Goal: Information Seeking & Learning: Learn about a topic

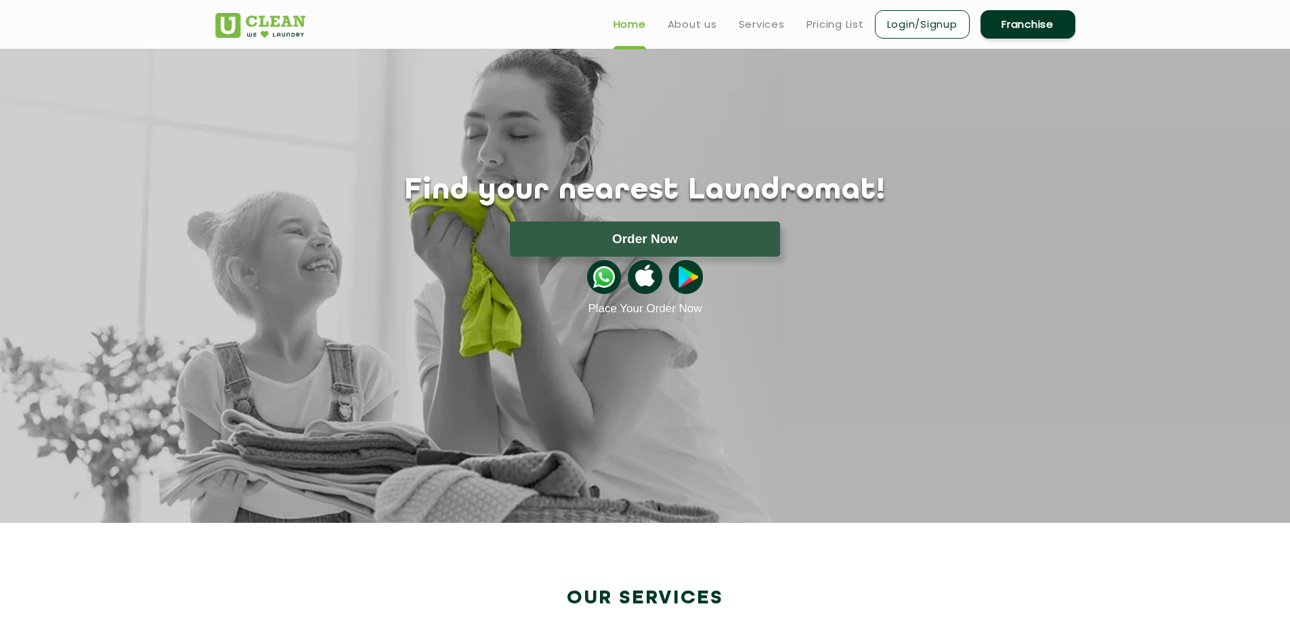
click at [429, 311] on p "Place Your Order Now" at bounding box center [645, 309] width 881 height 14
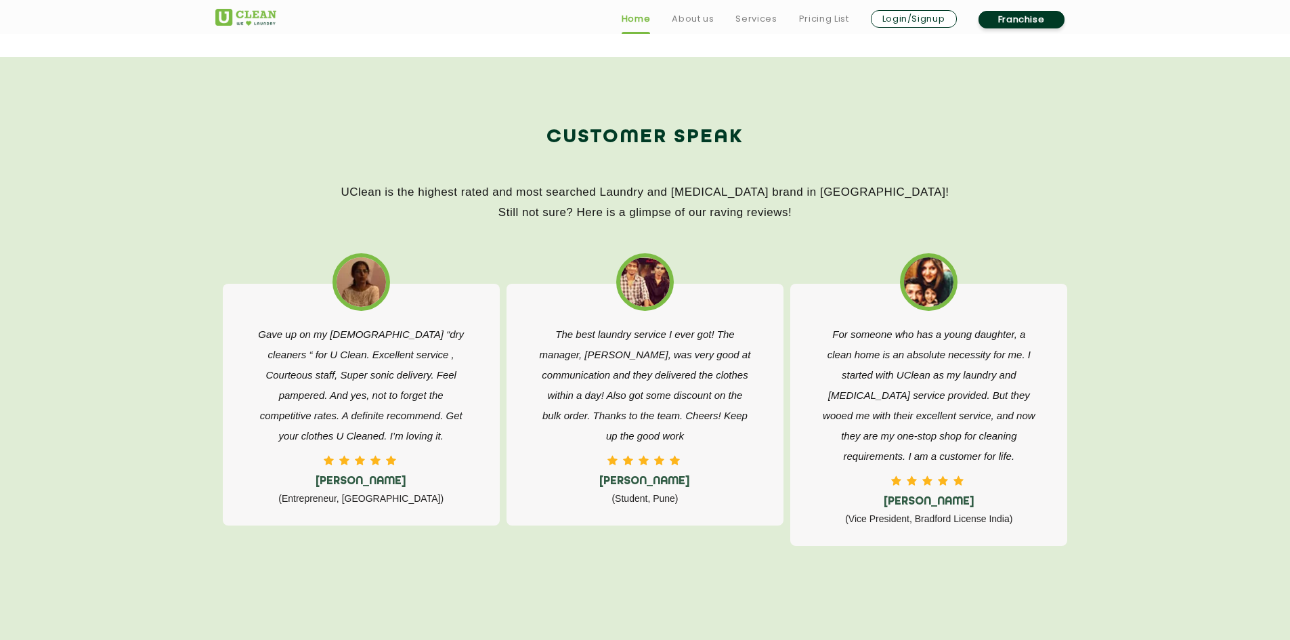
scroll to position [2439, 0]
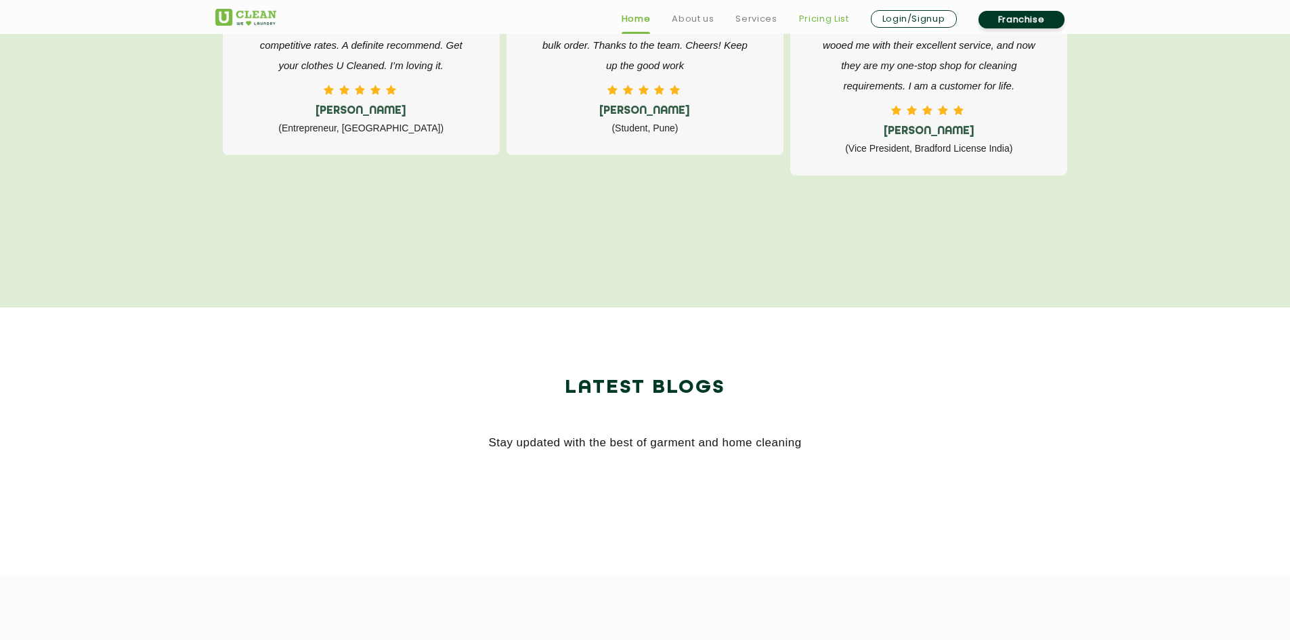
click at [811, 20] on link "Pricing List" at bounding box center [824, 19] width 50 height 16
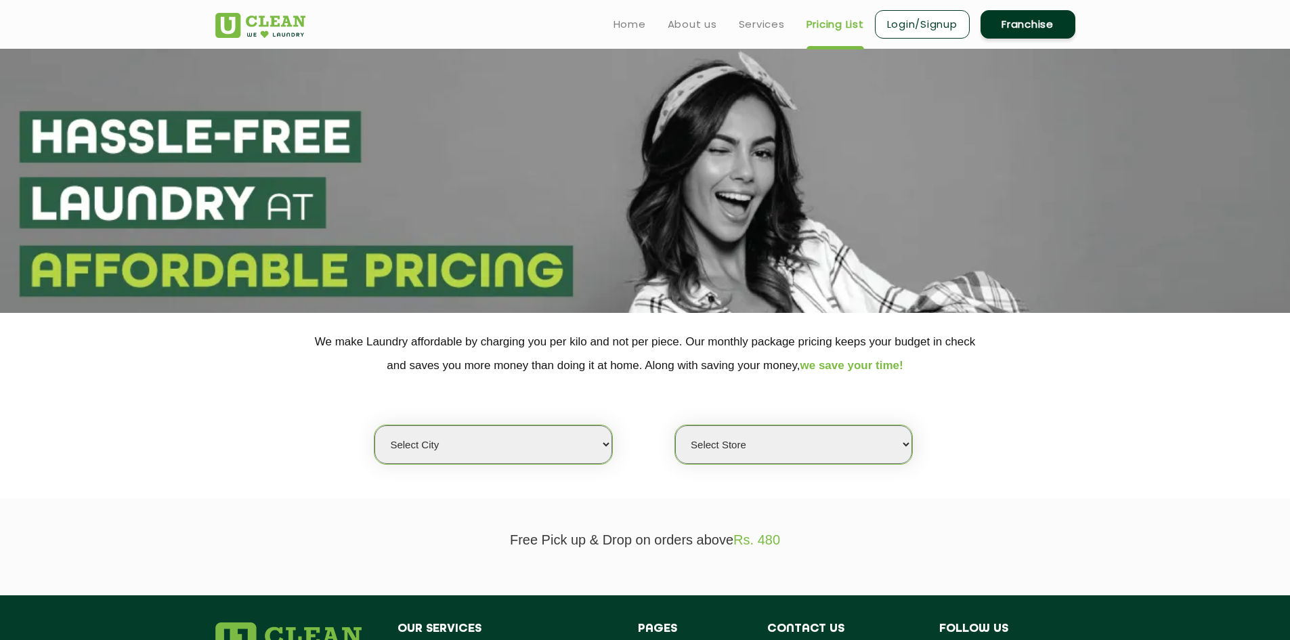
click at [515, 451] on select "Select city [GEOGRAPHIC_DATA] [GEOGRAPHIC_DATA] [GEOGRAPHIC_DATA] [GEOGRAPHIC_D…" at bounding box center [493, 444] width 237 height 39
select select "114"
click at [375, 425] on select "Select city [GEOGRAPHIC_DATA] [GEOGRAPHIC_DATA] [GEOGRAPHIC_DATA] [GEOGRAPHIC_D…" at bounding box center [493, 444] width 237 height 39
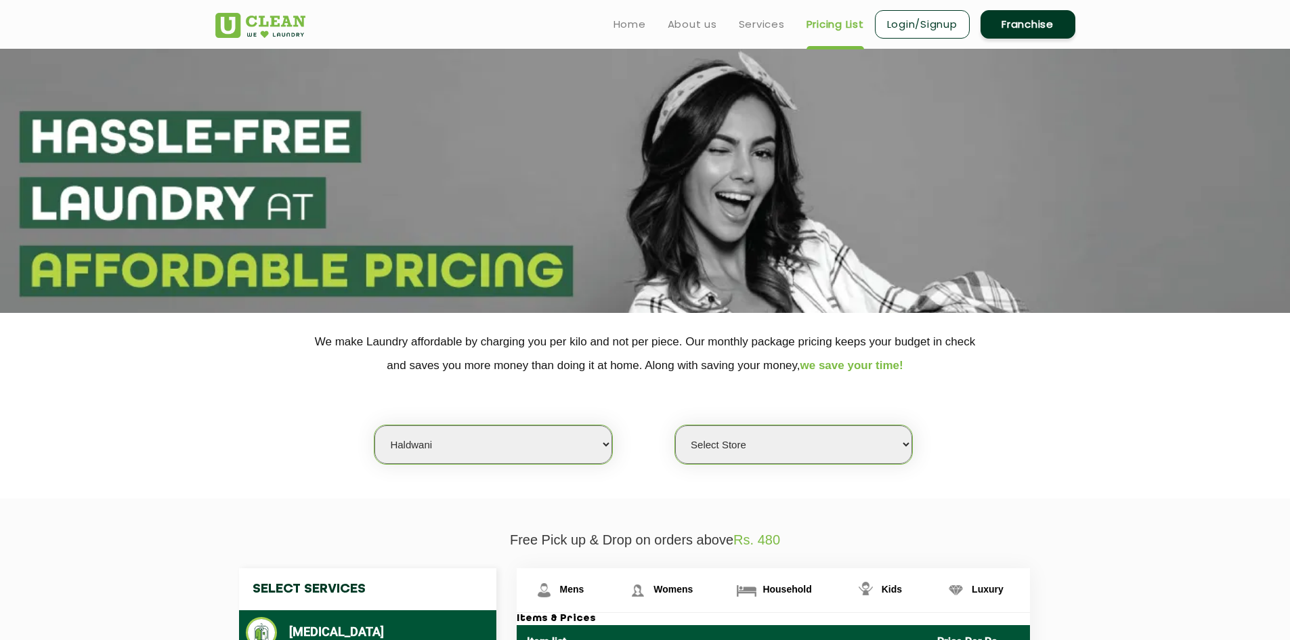
click at [755, 424] on div "Select city [GEOGRAPHIC_DATA] [GEOGRAPHIC_DATA] [GEOGRAPHIC_DATA] [GEOGRAPHIC_D…" at bounding box center [645, 420] width 881 height 87
click at [760, 455] on select "Select Store [GEOGRAPHIC_DATA]" at bounding box center [793, 444] width 237 height 39
select select "335"
click at [675, 425] on select "Select Store [GEOGRAPHIC_DATA]" at bounding box center [793, 444] width 237 height 39
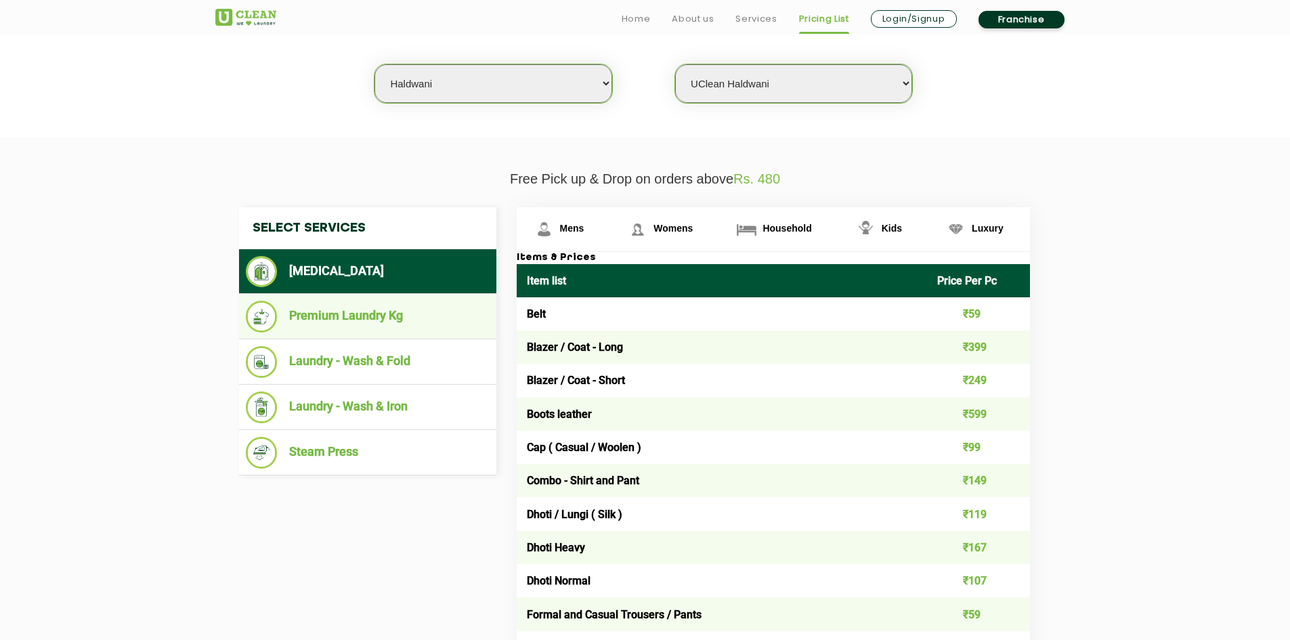
click at [379, 315] on li "Premium Laundry Kg" at bounding box center [368, 317] width 244 height 32
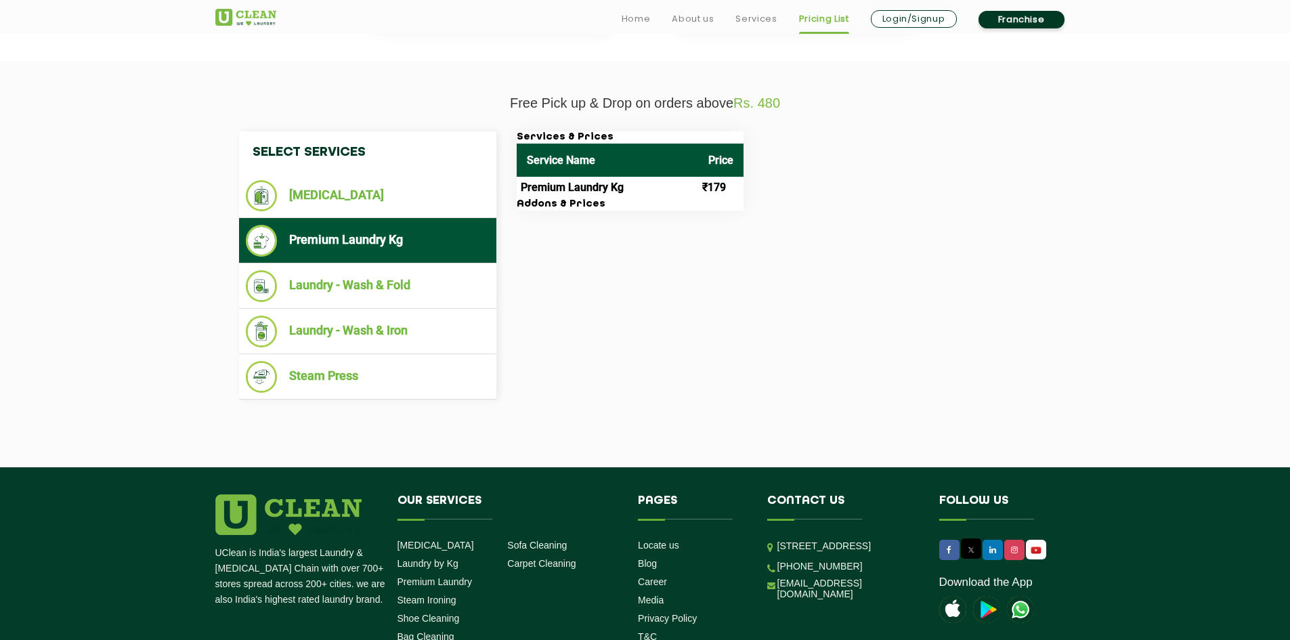
scroll to position [542, 0]
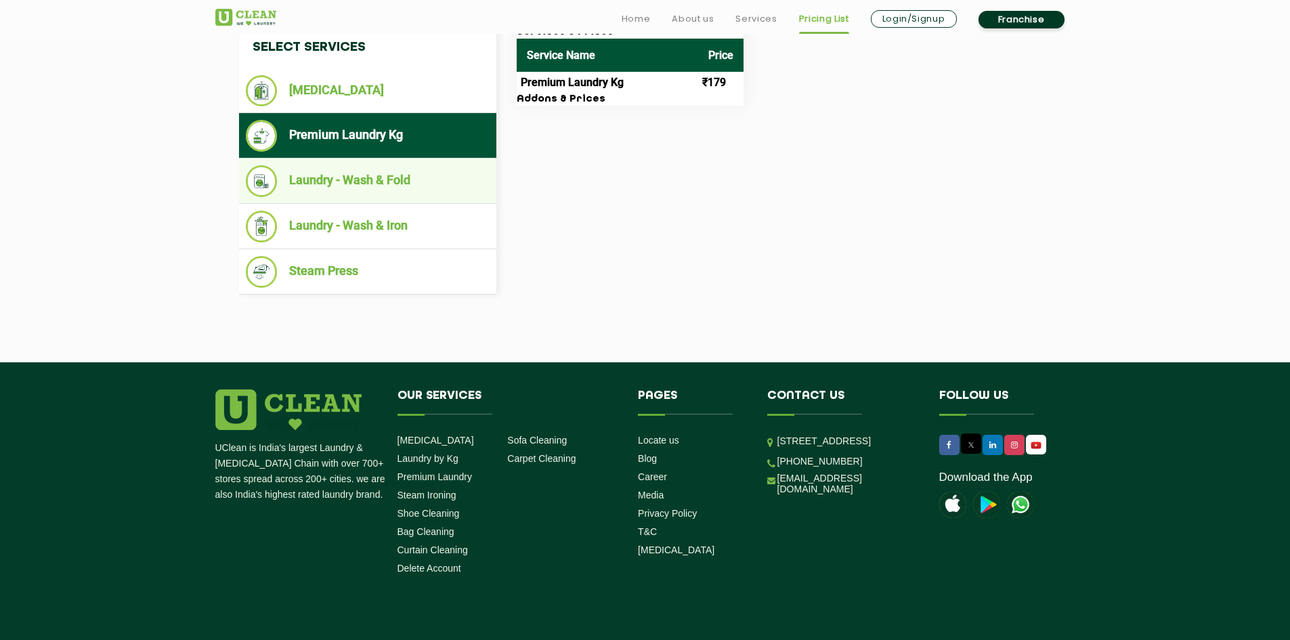
click at [369, 163] on ul "Laundry - Wash & Fold" at bounding box center [367, 181] width 257 height 45
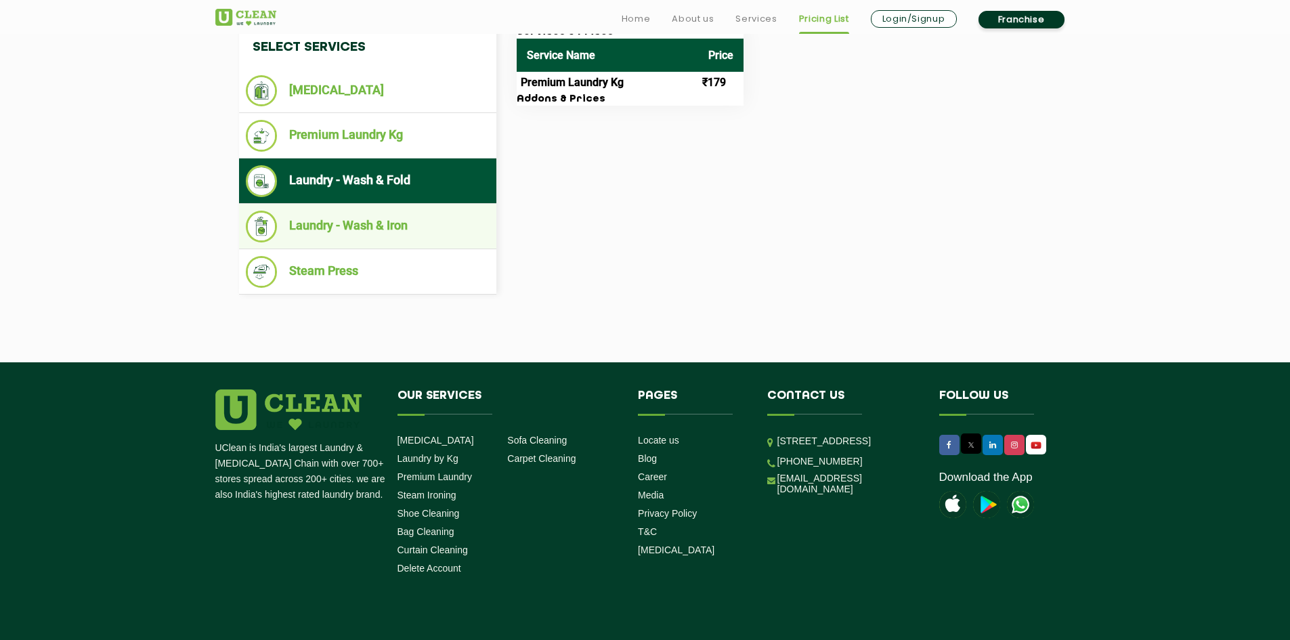
click at [387, 218] on li "Laundry - Wash & Iron" at bounding box center [368, 227] width 244 height 32
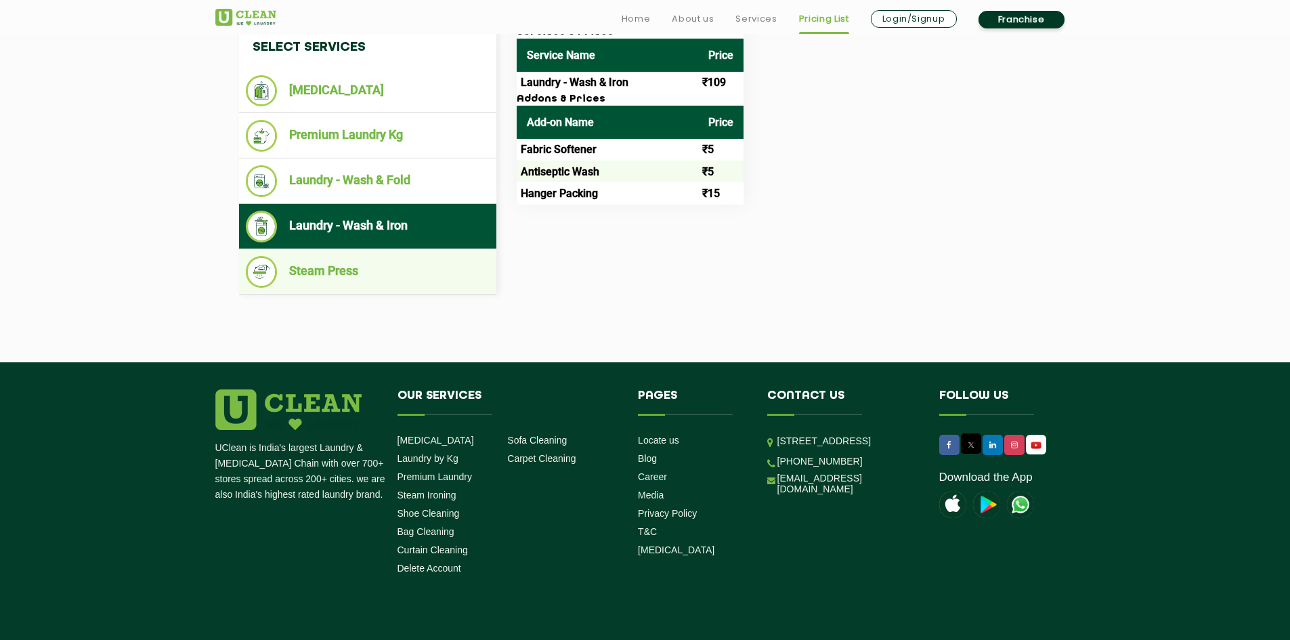
click at [394, 268] on li "Steam Press" at bounding box center [368, 272] width 244 height 32
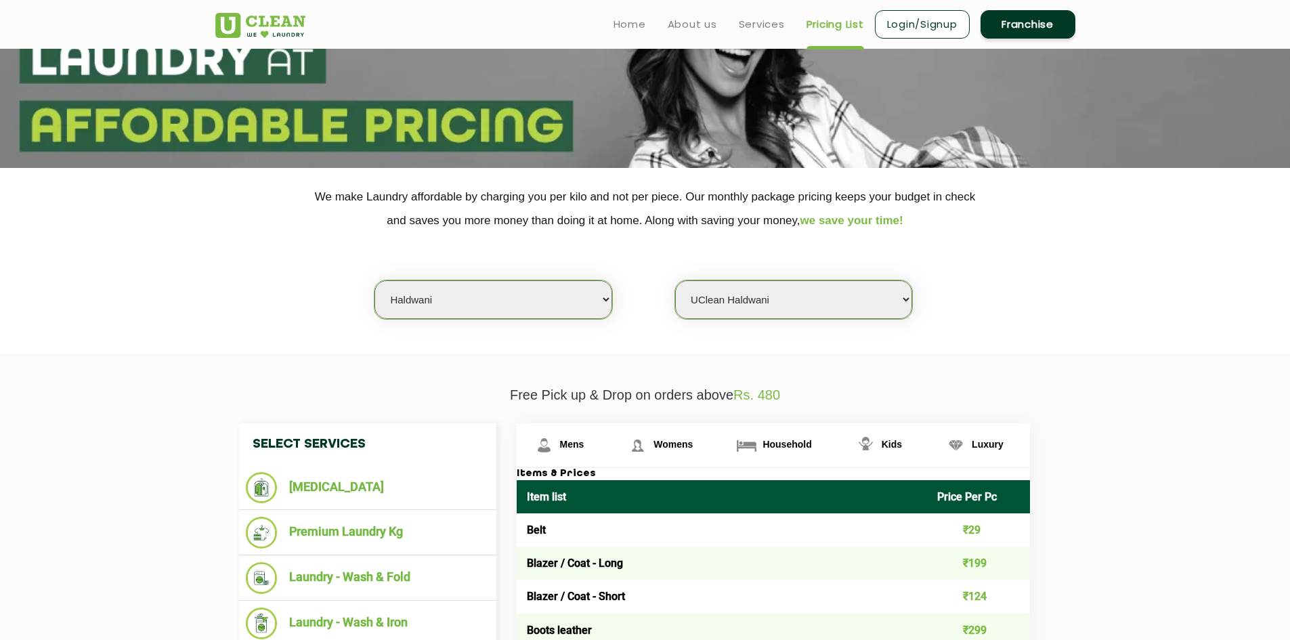
scroll to position [90, 0]
